Goal: Browse casually

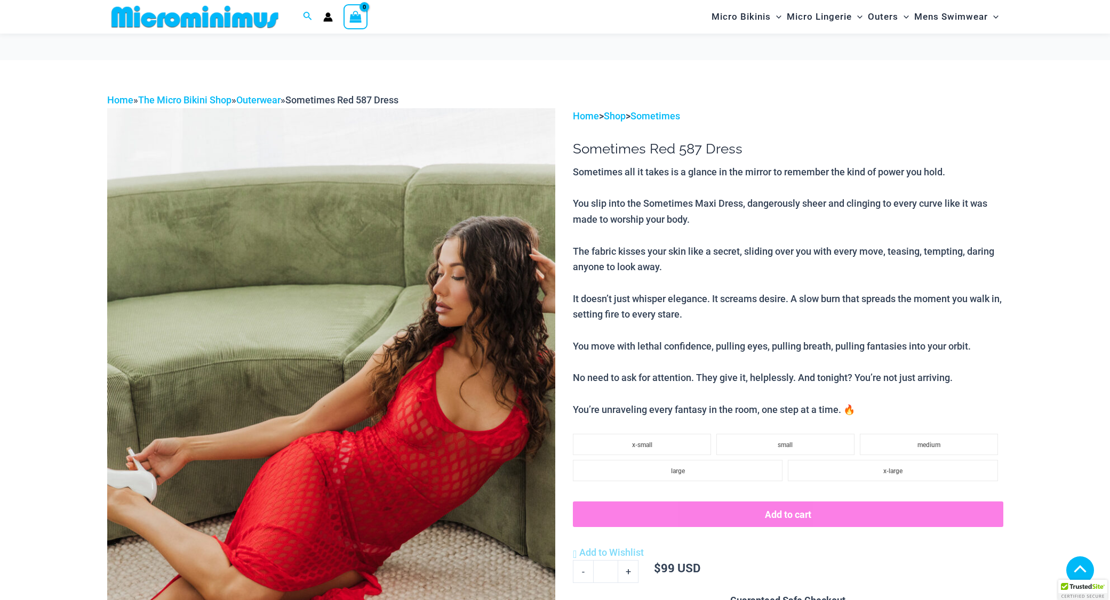
scroll to position [609, 0]
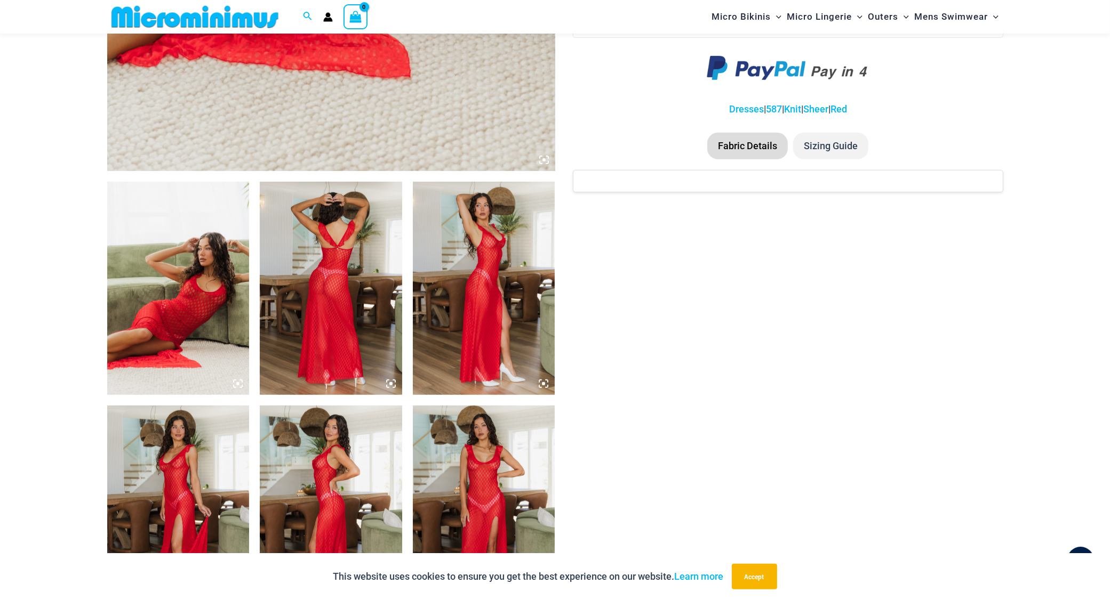
click at [187, 326] on img at bounding box center [178, 288] width 142 height 213
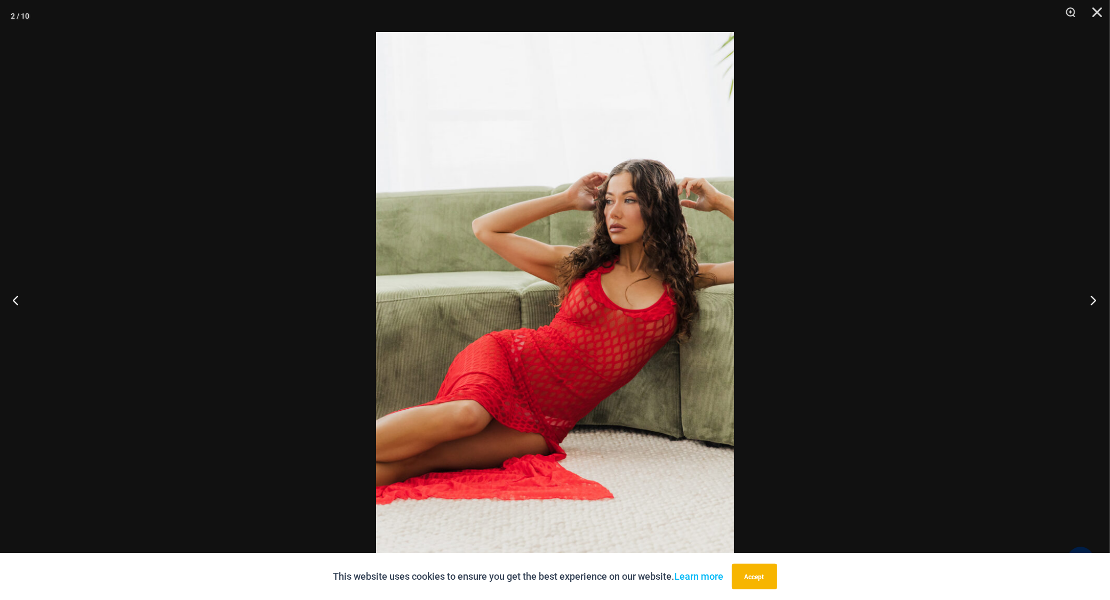
click at [1089, 301] on button "Next" at bounding box center [1090, 300] width 40 height 53
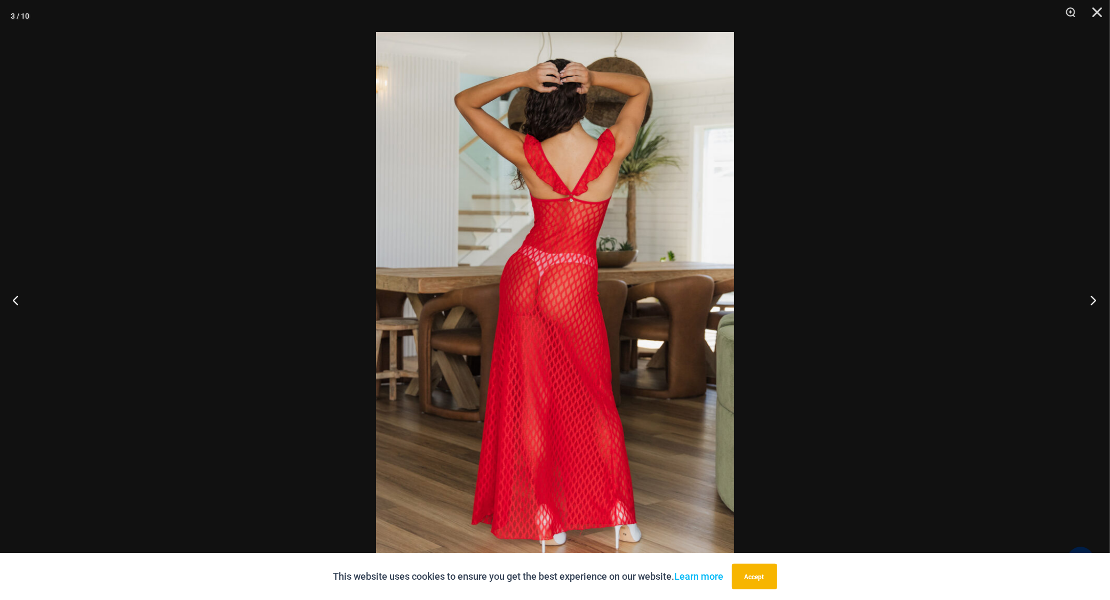
click at [1089, 301] on button "Next" at bounding box center [1090, 300] width 40 height 53
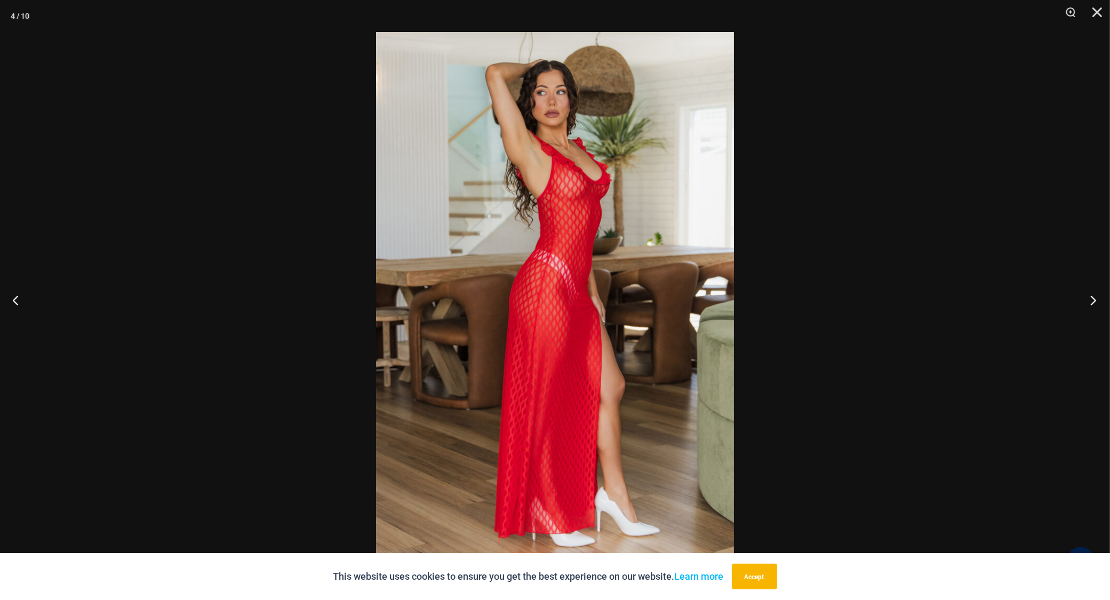
click at [1089, 301] on button "Next" at bounding box center [1090, 300] width 40 height 53
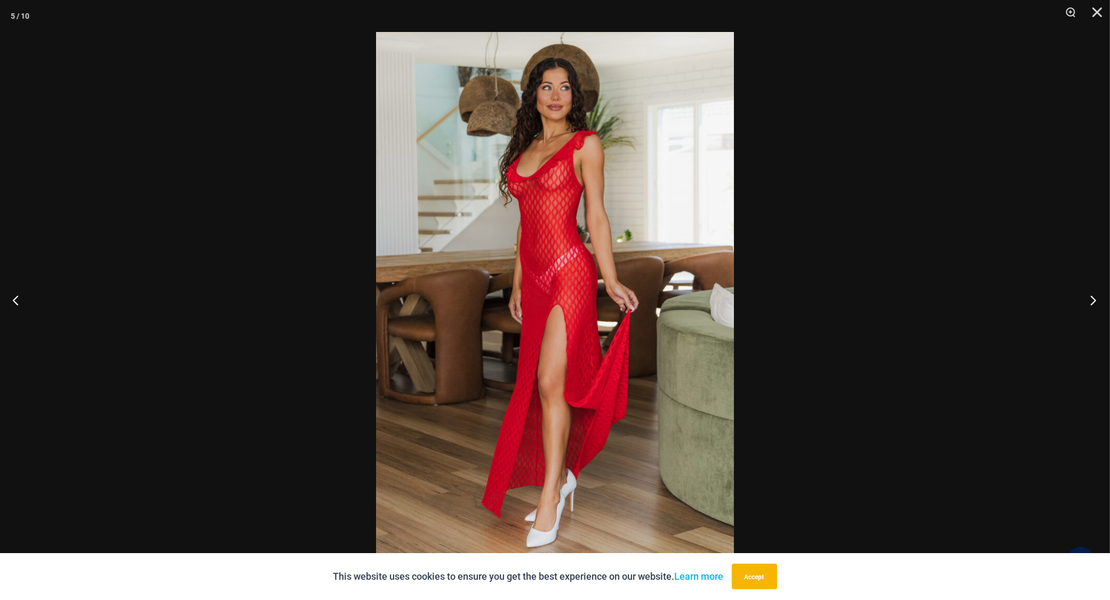
click at [1089, 301] on button "Next" at bounding box center [1090, 300] width 40 height 53
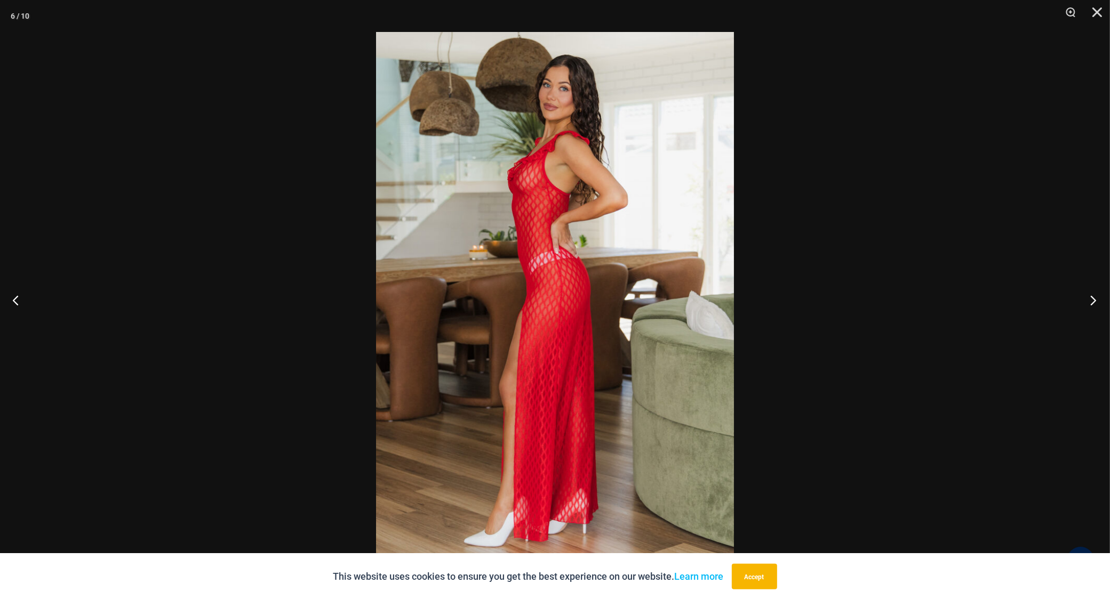
click at [1089, 301] on button "Next" at bounding box center [1090, 300] width 40 height 53
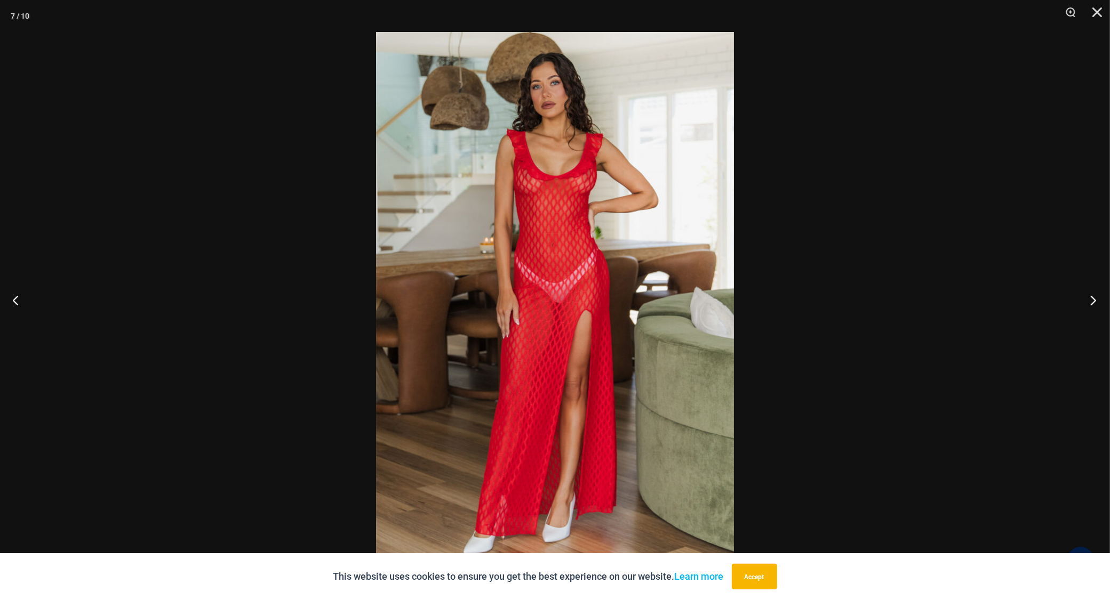
click at [1089, 301] on button "Next" at bounding box center [1090, 300] width 40 height 53
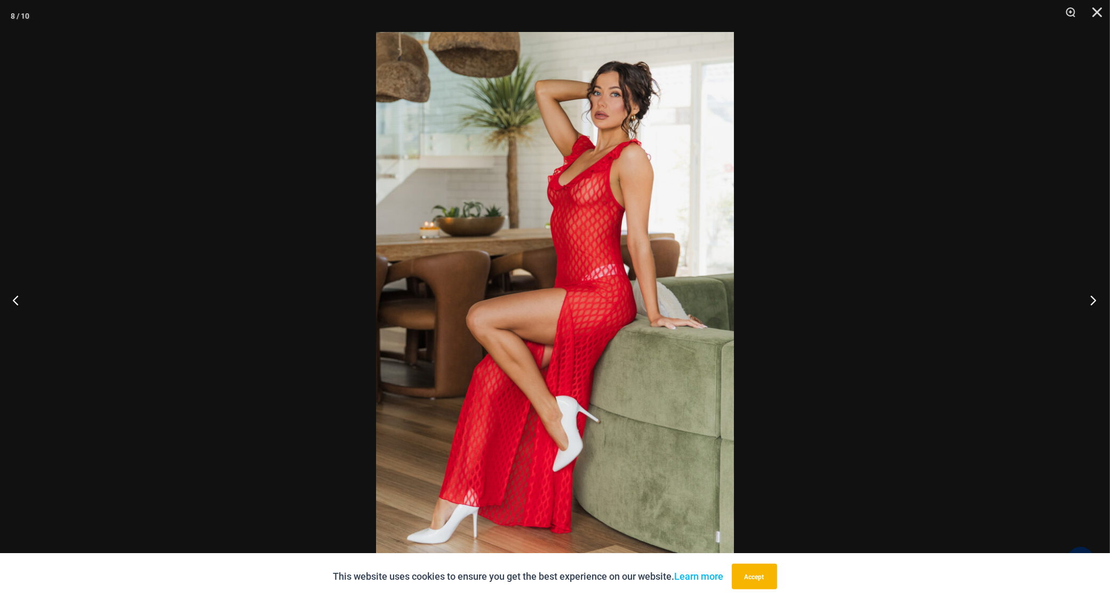
click at [1089, 301] on button "Next" at bounding box center [1090, 300] width 40 height 53
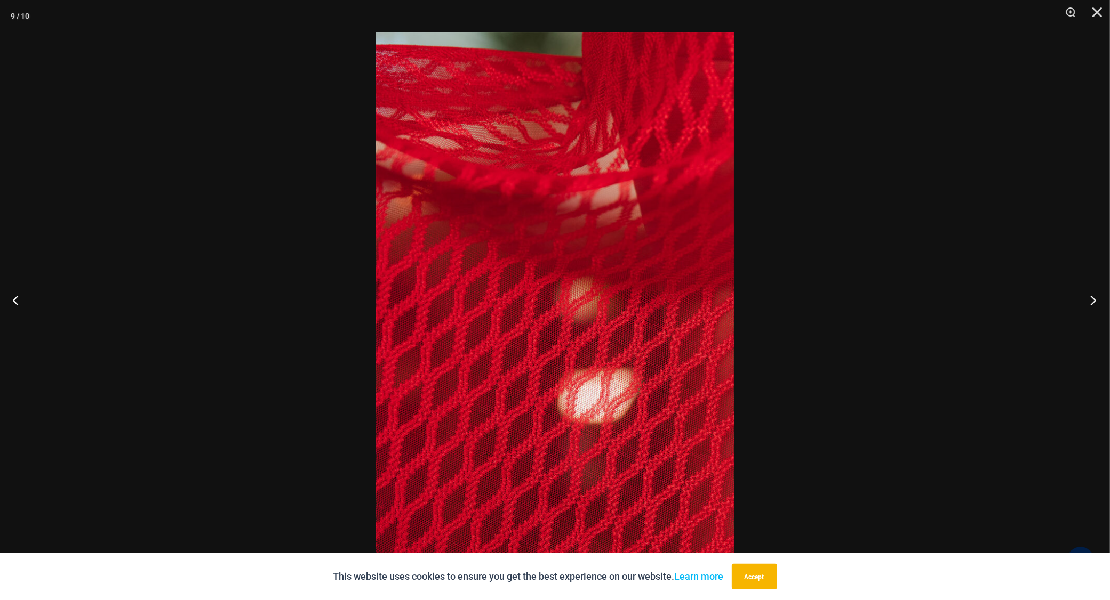
click at [1089, 301] on button "Next" at bounding box center [1090, 300] width 40 height 53
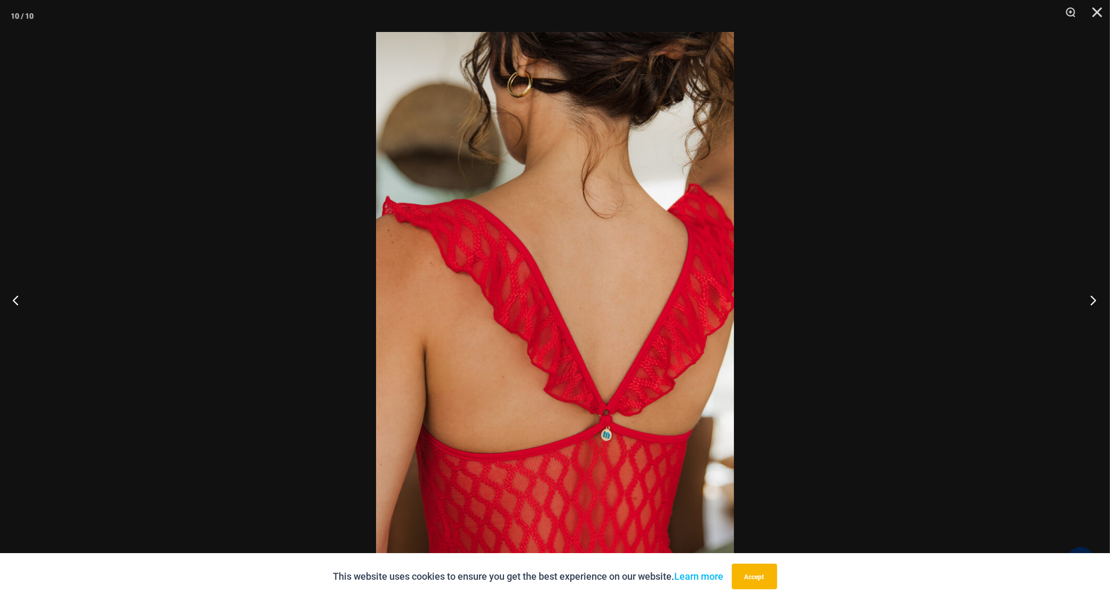
click at [1089, 301] on button "Next" at bounding box center [1090, 300] width 40 height 53
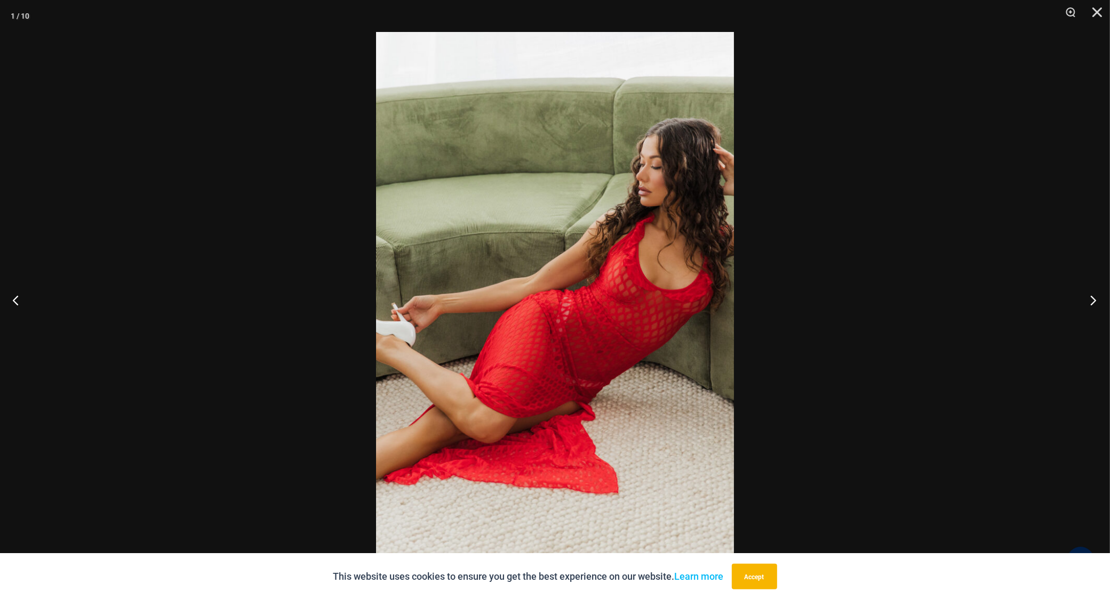
click at [1089, 301] on button "Next" at bounding box center [1090, 300] width 40 height 53
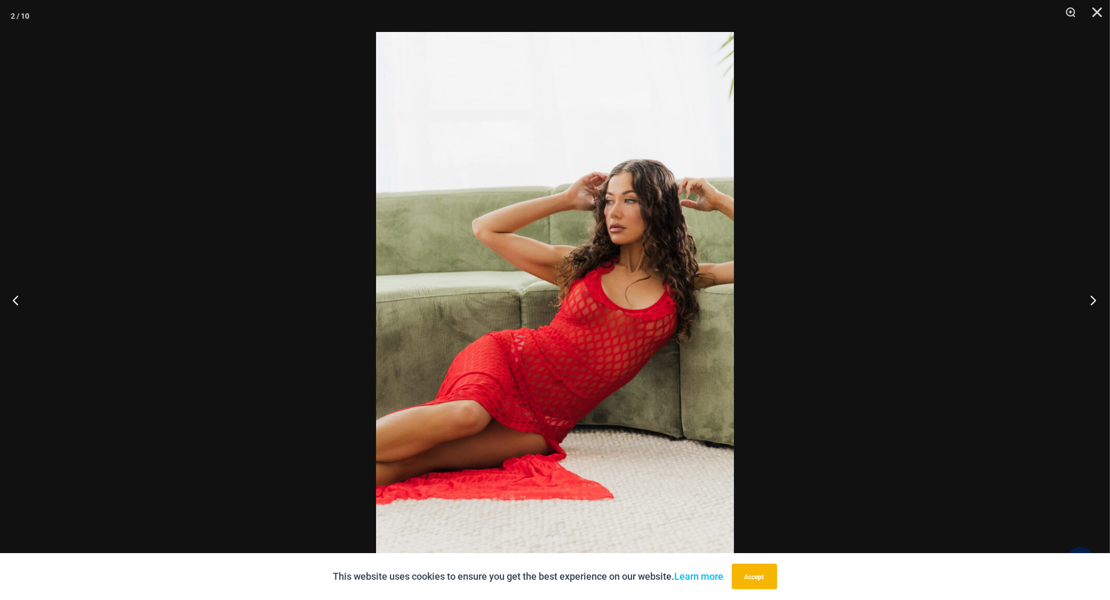
click at [1089, 301] on button "Next" at bounding box center [1090, 300] width 40 height 53
